Goal: Task Accomplishment & Management: Manage account settings

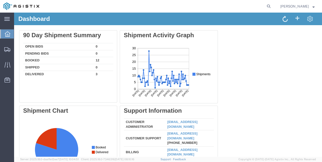
click at [311, 9] on span "[PERSON_NAME]" at bounding box center [297, 7] width 34 height 6
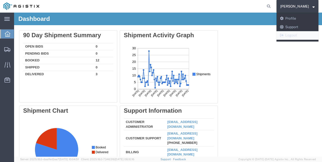
click at [297, 39] on link "Logout" at bounding box center [297, 35] width 42 height 9
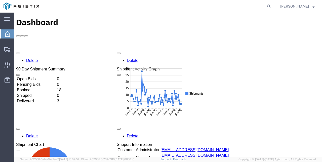
click at [314, 9] on button "[PERSON_NAME]" at bounding box center [297, 6] width 35 height 6
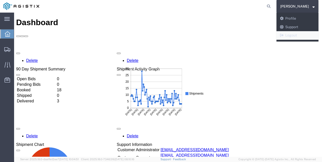
click at [296, 37] on link "Logout" at bounding box center [297, 35] width 42 height 9
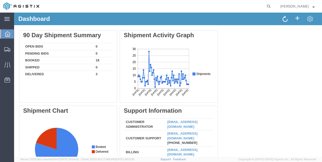
click at [313, 9] on span "[PERSON_NAME]" at bounding box center [297, 7] width 34 height 6
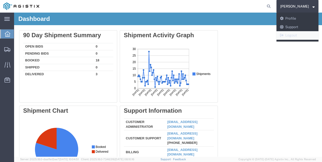
click at [296, 39] on link "Logout" at bounding box center [297, 35] width 42 height 9
